Goal: Information Seeking & Learning: Understand process/instructions

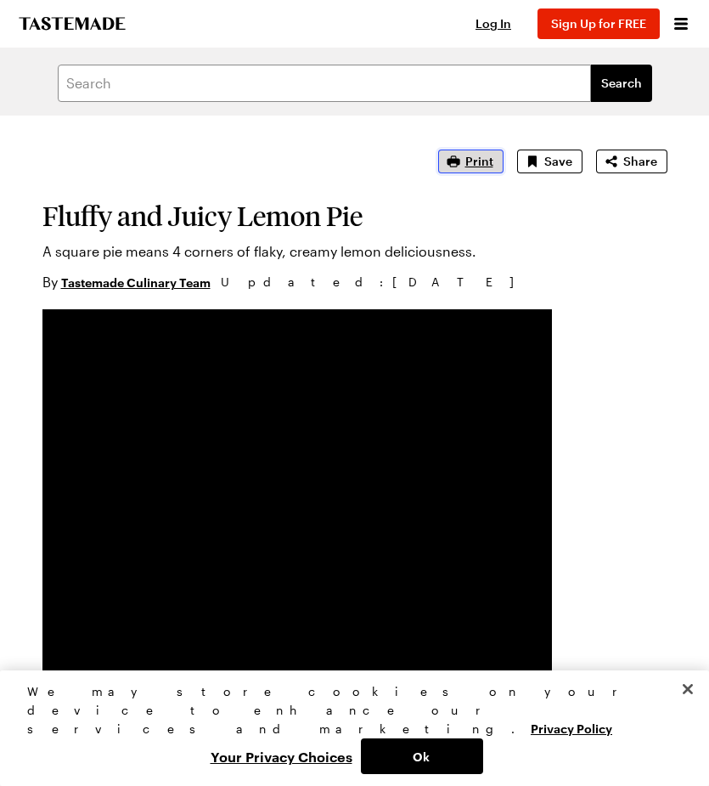
click at [482, 162] on span "Print" at bounding box center [479, 161] width 28 height 17
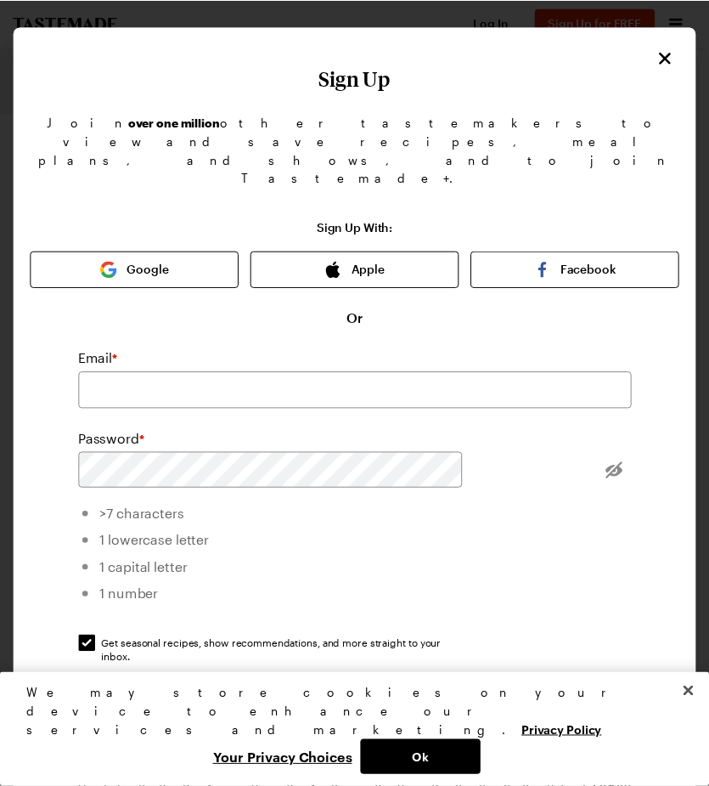
scroll to position [44, 0]
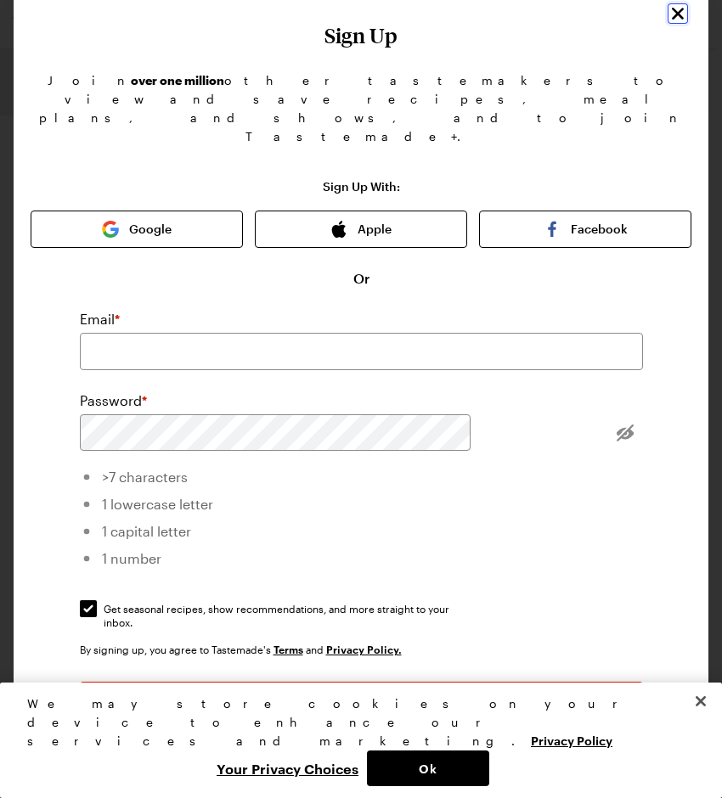
click at [668, 17] on icon "Close" at bounding box center [678, 13] width 20 height 20
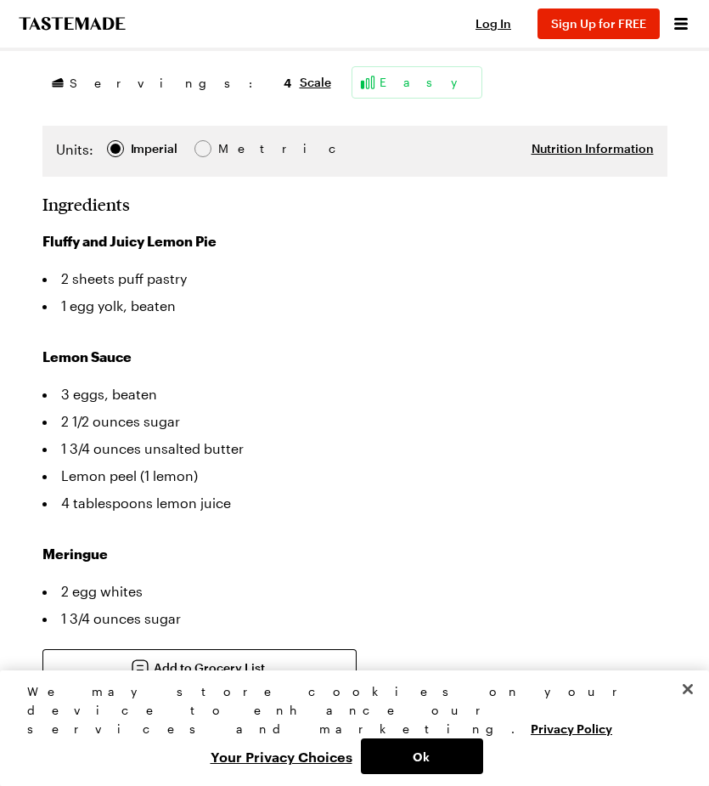
scroll to position [849, 0]
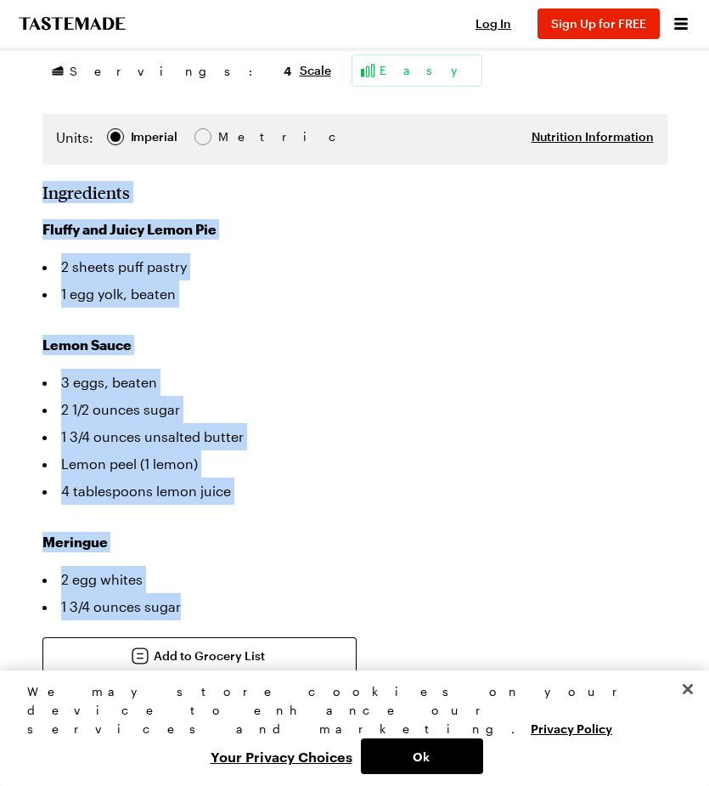
drag, startPoint x: 27, startPoint y: 194, endPoint x: 240, endPoint y: 606, distance: 462.7
click at [240, 606] on div "Search recipes Search Fluffy and Juicy Lemon Pie A square pie means 4 corners o…" at bounding box center [354, 634] width 709 height 2864
copy section "Ingredients Fluffy and Juicy Lemon Pie 2 sheets puff pastry 1 egg yolk, beaten …"
click at [17, 177] on div "Search shows Search Fluffy and Juicy Lemon Pie A square pie means 4 corners of …" at bounding box center [354, 634] width 709 height 2864
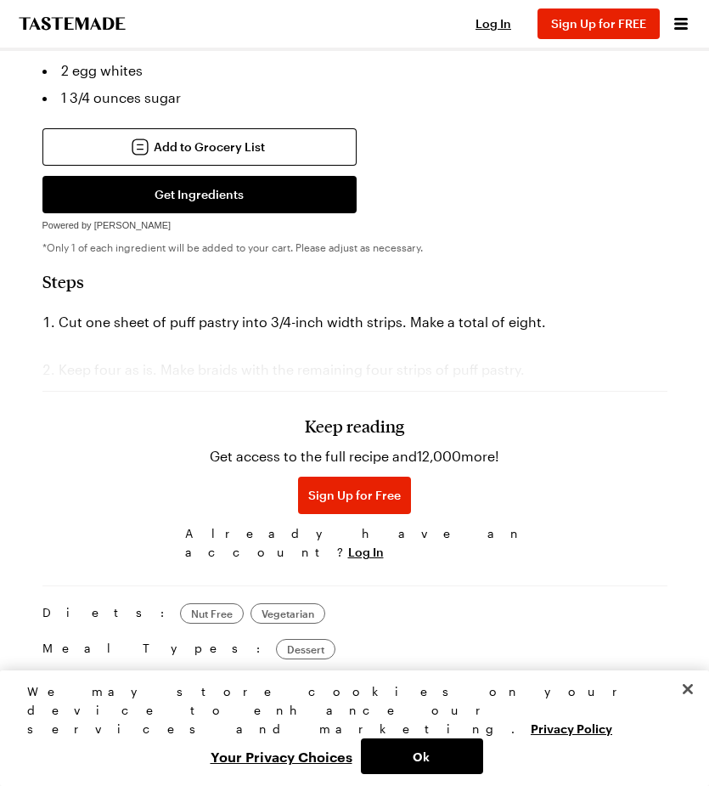
scroll to position [1359, 0]
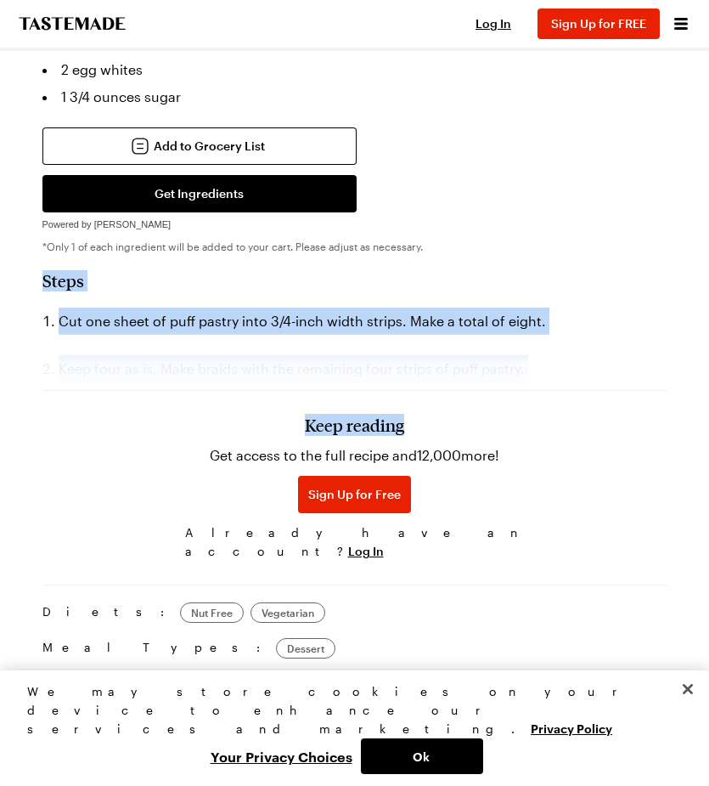
drag, startPoint x: 29, startPoint y: 284, endPoint x: 448, endPoint y: 356, distance: 424.9
click at [448, 356] on div "Fluffy and Juicy Lemon Pie A square pie means 4 corners of flaky, creamy lemon …" at bounding box center [355, 156] width 652 height 2799
copy section "Steps Cut one sheet of puff pastry into 3/4-inch width strips. Make a total of …"
click at [19, 527] on div "Search ingredients Search Fluffy and Juicy Lemon Pie A square pie means 4 corne…" at bounding box center [354, 124] width 709 height 2864
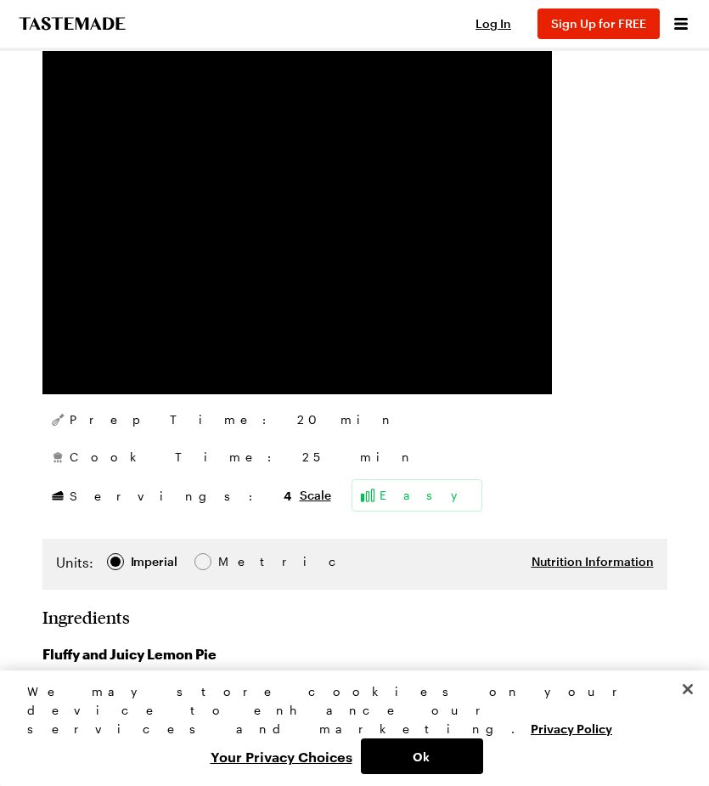
scroll to position [170, 0]
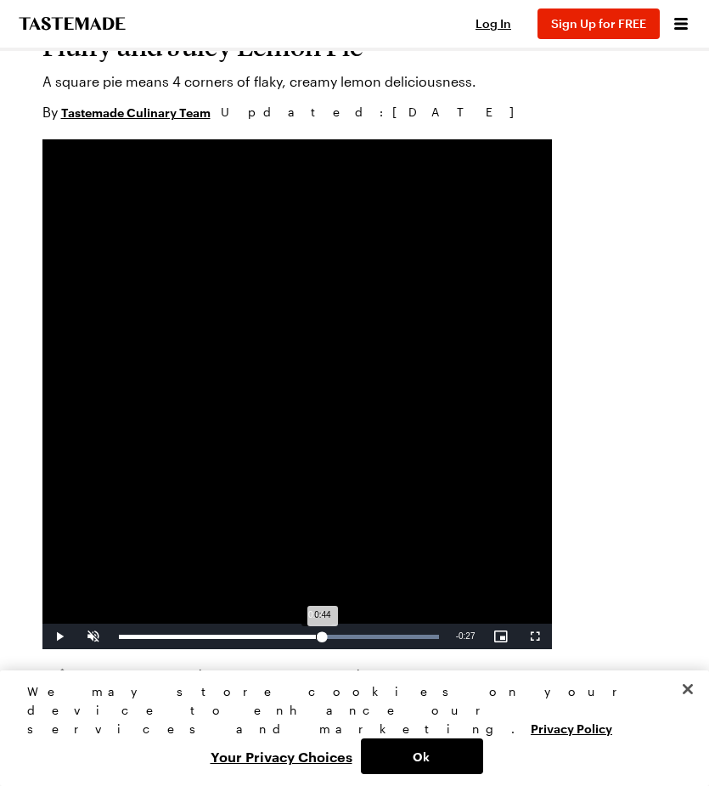
drag, startPoint x: 423, startPoint y: 629, endPoint x: 315, endPoint y: 627, distance: 107.9
click at [315, 627] on div "Loaded : 100.00% 0:44 0:44" at bounding box center [278, 635] width 337 height 25
drag, startPoint x: 330, startPoint y: 632, endPoint x: 254, endPoint y: 635, distance: 76.5
click at [254, 635] on div "0:30" at bounding box center [187, 636] width 137 height 4
drag, startPoint x: 439, startPoint y: 637, endPoint x: 126, endPoint y: 637, distance: 313.4
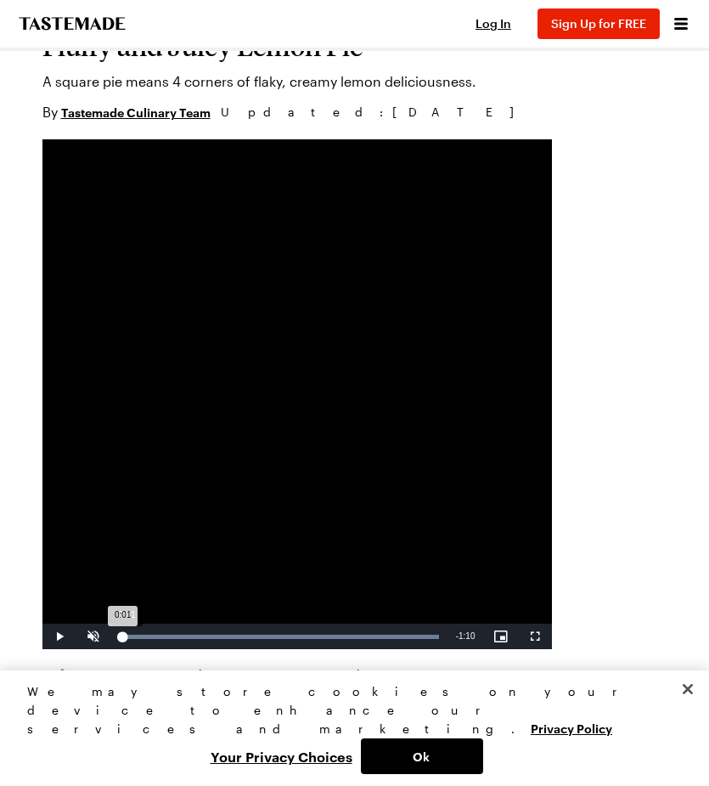
click at [123, 637] on div "0:01" at bounding box center [121, 636] width 4 height 4
click at [58, 636] on span "Video Player" at bounding box center [59, 636] width 34 height 0
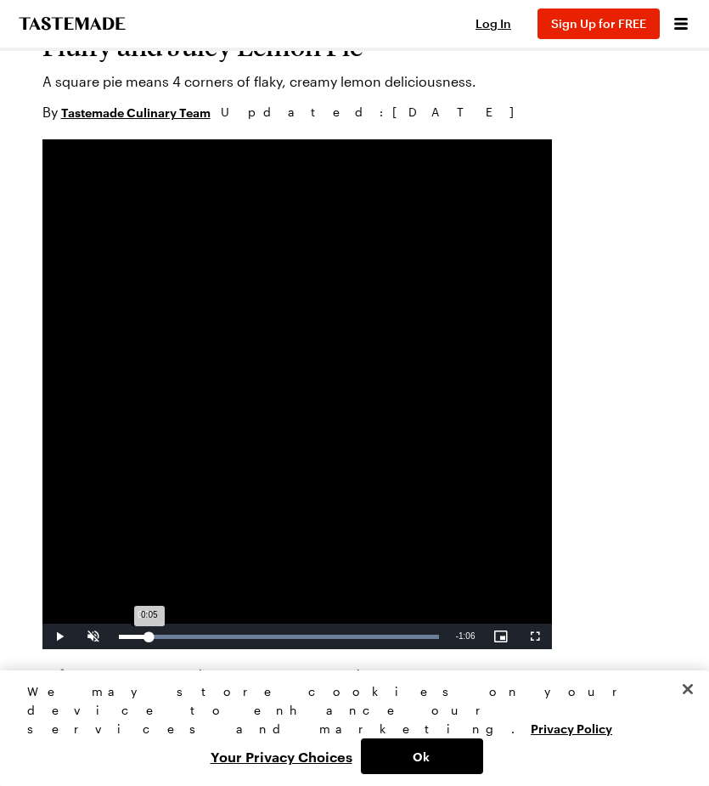
drag, startPoint x: 223, startPoint y: 636, endPoint x: 144, endPoint y: 644, distance: 80.2
click at [144, 644] on div "Loaded : 100.00% 0:05 0:05" at bounding box center [278, 635] width 337 height 25
click at [59, 636] on span "Video Player" at bounding box center [59, 636] width 34 height 0
click at [52, 636] on span "Video Player" at bounding box center [59, 636] width 34 height 0
drag, startPoint x: 386, startPoint y: 639, endPoint x: 338, endPoint y: 637, distance: 47.6
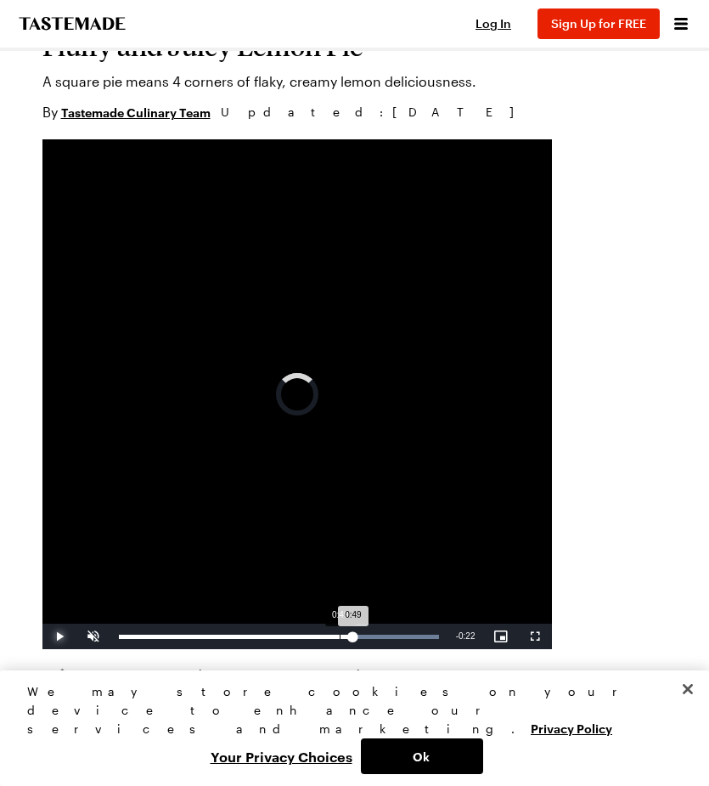
click at [338, 637] on div "0:49" at bounding box center [236, 636] width 234 height 4
